Goal: Task Accomplishment & Management: Complete application form

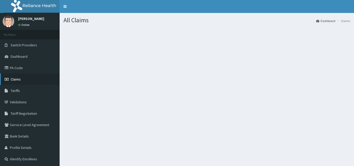
click at [23, 75] on link "Claims" at bounding box center [30, 79] width 60 height 11
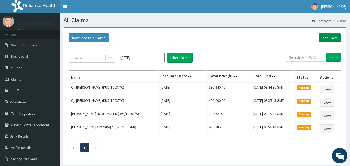
click at [331, 38] on link "Add Claim" at bounding box center [330, 37] width 22 height 9
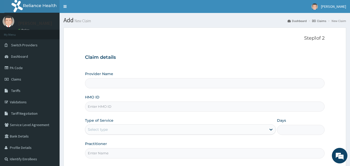
type input "[GEOGRAPHIC_DATA] and Maternity home"
click at [162, 108] on input "HMO ID" at bounding box center [205, 107] width 240 height 10
paste input "OKB/10549/A"
type input "OKB/10549/A"
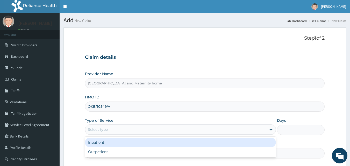
click at [244, 133] on div "Select type" at bounding box center [175, 129] width 181 height 8
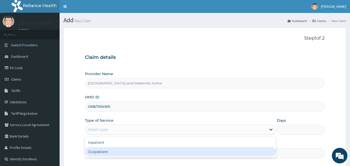
click at [221, 151] on div "Outpatient" at bounding box center [180, 151] width 191 height 9
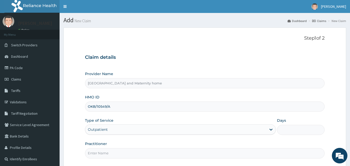
type input "1"
click at [227, 156] on input "Practitioner" at bounding box center [205, 153] width 240 height 10
type input "[PERSON_NAME] [PERSON_NAME]"
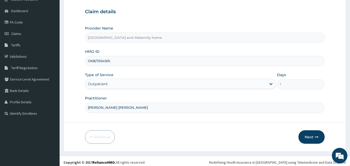
scroll to position [48, 0]
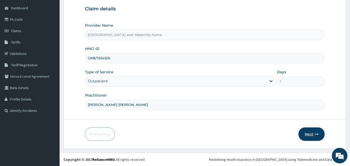
click at [311, 135] on button "Next" at bounding box center [312, 134] width 26 height 13
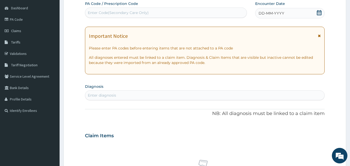
click at [321, 13] on icon at bounding box center [319, 12] width 5 height 5
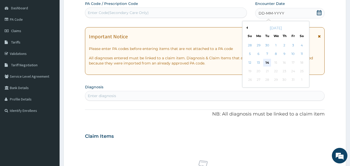
click at [268, 61] on div "14" at bounding box center [268, 63] width 8 height 8
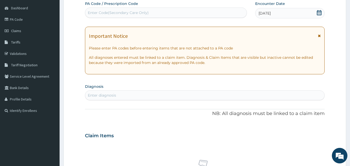
click at [162, 96] on div "Enter diagnosis" at bounding box center [205, 95] width 240 height 8
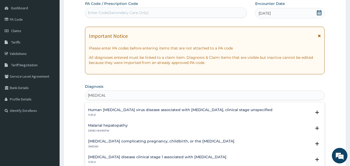
scroll to position [319, 0]
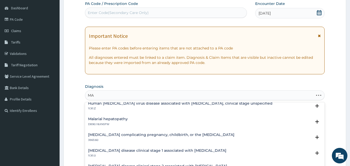
type input "M"
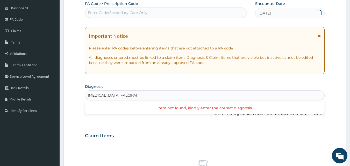
type input "[MEDICAL_DATA]"
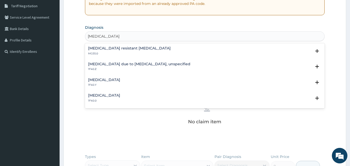
scroll to position [110, 0]
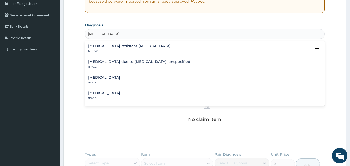
click at [140, 62] on h4 "[MEDICAL_DATA] due to [MEDICAL_DATA], unspecified" at bounding box center [139, 62] width 102 height 4
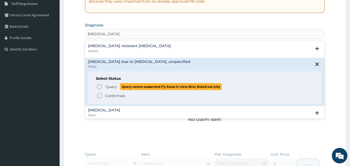
click at [99, 86] on icon "status option query" at bounding box center [99, 87] width 6 height 6
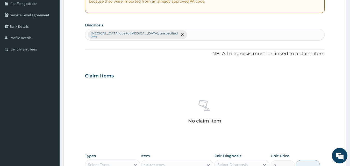
click at [207, 35] on div "[MEDICAL_DATA] due to [MEDICAL_DATA], unspecified Query" at bounding box center [205, 34] width 240 height 11
type input "U"
type input "RESPIRATORY"
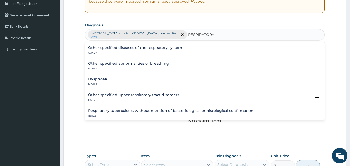
scroll to position [52, 0]
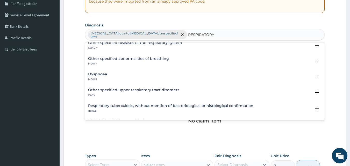
click at [104, 89] on h4 "Other specified upper respiratory tract disorders" at bounding box center [133, 90] width 91 height 4
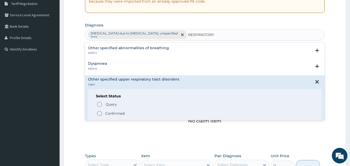
scroll to position [73, 0]
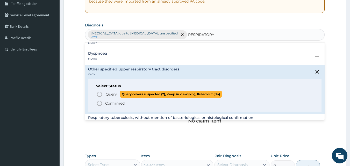
click at [115, 97] on p "Query Query covers suspected (?), Keep in view (kiv), Ruled out (r/o)" at bounding box center [163, 94] width 117 height 7
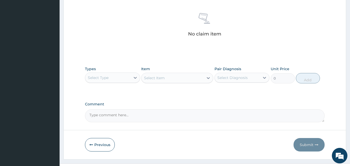
scroll to position [200, 0]
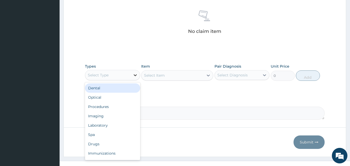
click at [135, 75] on icon at bounding box center [135, 75] width 3 height 2
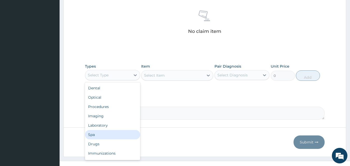
scroll to position [18, 0]
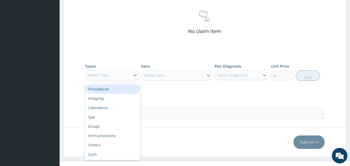
click at [114, 92] on div "Procedures" at bounding box center [112, 89] width 55 height 9
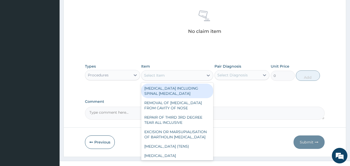
click at [200, 75] on div "Select Item" at bounding box center [173, 75] width 62 height 8
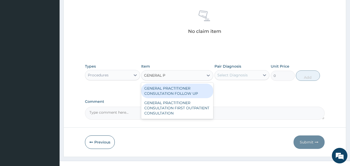
type input "GENERAL PR"
click at [184, 93] on div "GENERAL PRACTITIONER CONSULTATION FOLLOW UP" at bounding box center [177, 91] width 72 height 15
type input "2365"
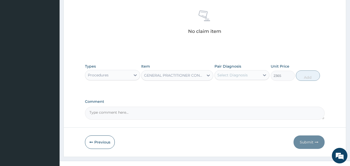
click at [255, 75] on div "Select Diagnosis" at bounding box center [237, 75] width 45 height 8
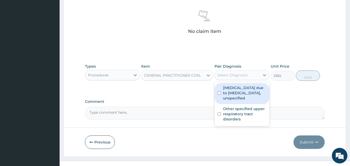
click at [245, 87] on label "[MEDICAL_DATA] due to [MEDICAL_DATA], unspecified" at bounding box center [245, 93] width 44 height 16
checkbox input "true"
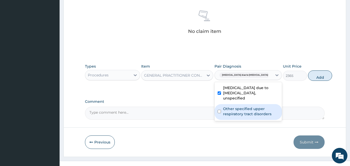
click at [242, 114] on label "Other specified upper respiratory tract disorders" at bounding box center [251, 111] width 56 height 10
checkbox input "true"
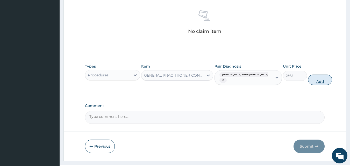
click at [312, 81] on button "Add" at bounding box center [320, 80] width 24 height 10
type input "0"
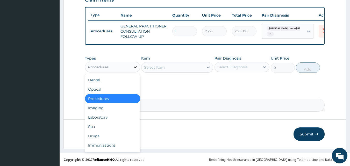
click at [134, 66] on icon at bounding box center [135, 67] width 5 height 5
click at [99, 137] on div "Drugs" at bounding box center [112, 135] width 55 height 9
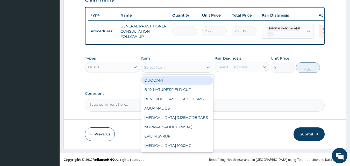
click at [195, 68] on div "Select Item" at bounding box center [173, 67] width 62 height 8
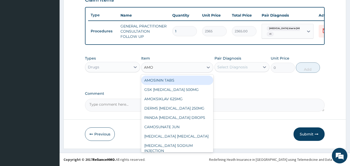
type input "AMOX"
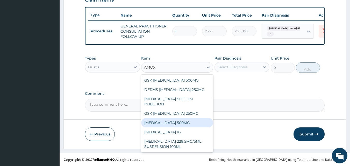
click at [180, 125] on div "[MEDICAL_DATA] 500MG" at bounding box center [177, 122] width 72 height 9
type input "70.94999694824219"
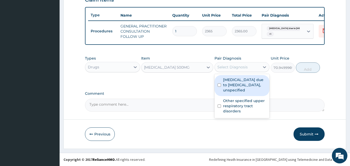
click at [240, 67] on div "Select Diagnosis" at bounding box center [232, 67] width 30 height 5
click at [240, 83] on label "[MEDICAL_DATA] due to [MEDICAL_DATA], unspecified" at bounding box center [245, 85] width 44 height 16
checkbox input "true"
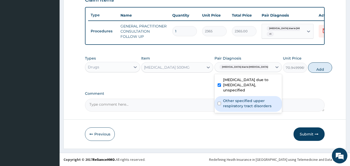
click at [242, 104] on label "Other specified upper respiratory tract disorders" at bounding box center [251, 103] width 56 height 10
checkbox input "true"
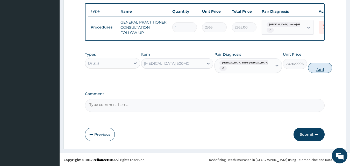
click at [308, 73] on button "Add" at bounding box center [320, 68] width 24 height 10
type input "0"
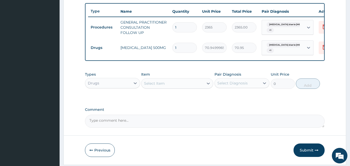
type input "10"
type input "709.50"
type input "10"
click at [193, 85] on div "Select Item" at bounding box center [173, 83] width 62 height 8
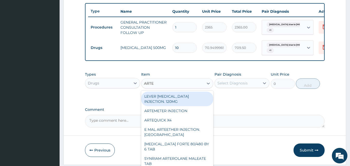
type input "ARTEM"
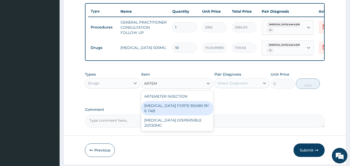
click at [173, 110] on div "[MEDICAL_DATA] FORTE 80/480 BY 6 TAB" at bounding box center [177, 108] width 72 height 15
type input "449.3500061035156"
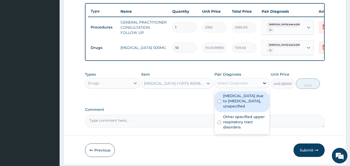
click at [261, 85] on div at bounding box center [264, 83] width 9 height 9
click at [248, 107] on label "[MEDICAL_DATA] due to [MEDICAL_DATA], unspecified" at bounding box center [245, 101] width 44 height 16
checkbox input "true"
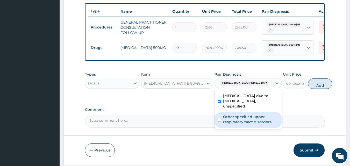
click at [246, 125] on label "Other specified upper respiratory tract disorders" at bounding box center [251, 119] width 56 height 10
checkbox input "true"
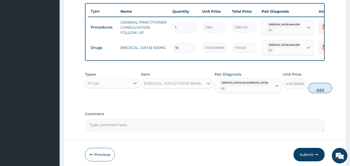
click at [308, 93] on button "Add" at bounding box center [320, 88] width 24 height 10
type input "0"
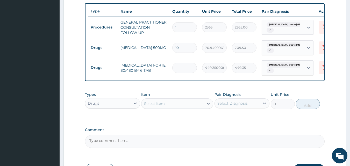
type input "0.00"
type input "6"
type input "2696.10"
type input "6"
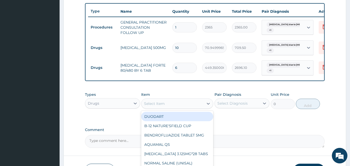
click at [182, 107] on div "Select Item" at bounding box center [173, 104] width 62 height 8
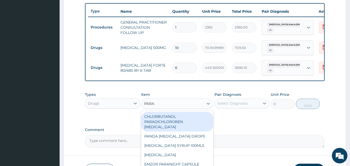
type input "PARAC"
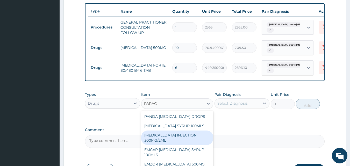
scroll to position [230, 0]
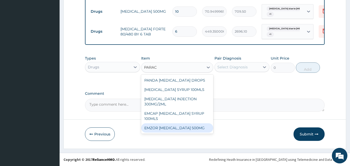
click at [193, 129] on div "EMZOR [MEDICAL_DATA] 500MG" at bounding box center [177, 127] width 72 height 9
type input "23.64999961853027"
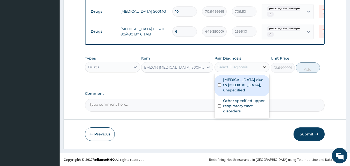
click at [263, 68] on icon at bounding box center [264, 67] width 5 height 5
click at [251, 81] on label "[MEDICAL_DATA] due to [MEDICAL_DATA], unspecified" at bounding box center [245, 85] width 44 height 16
checkbox input "true"
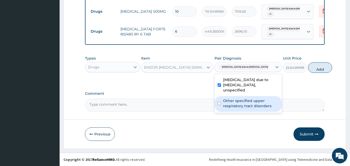
click at [246, 106] on label "Other specified upper respiratory tract disorders" at bounding box center [251, 103] width 56 height 10
checkbox input "true"
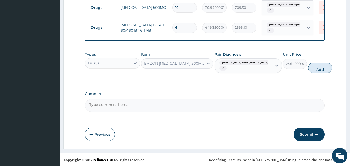
click at [313, 72] on button "Add" at bounding box center [320, 68] width 24 height 10
type input "0"
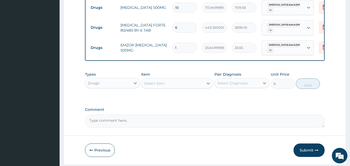
type input "18"
type input "425.70"
type input "18"
click at [195, 127] on textarea "Comment" at bounding box center [205, 121] width 240 height 13
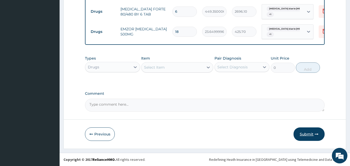
click at [305, 132] on button "Submit" at bounding box center [309, 134] width 31 height 13
